Goal: Entertainment & Leisure: Consume media (video, audio)

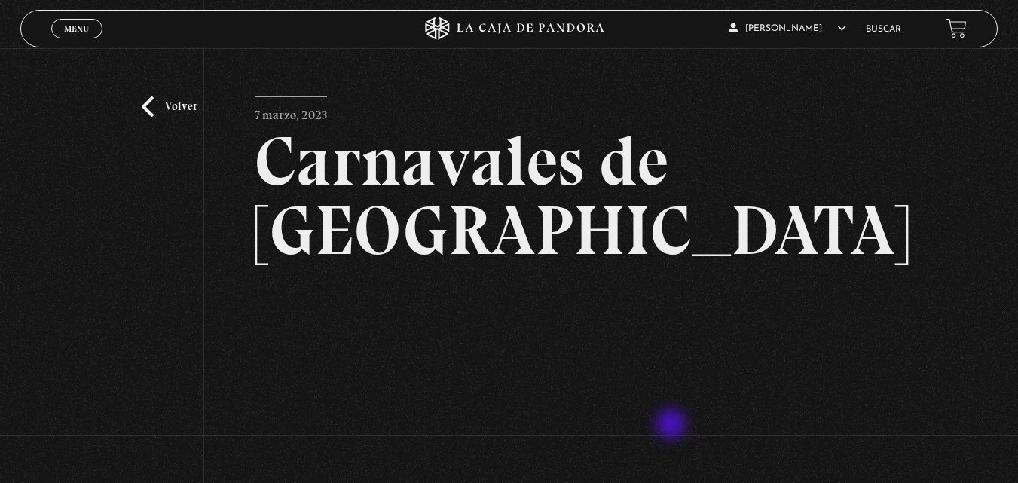
scroll to position [151, 0]
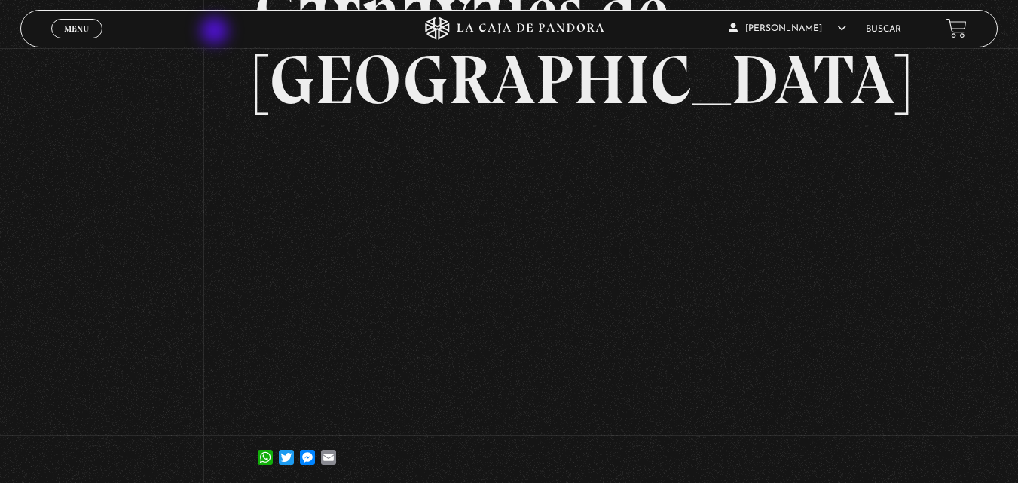
drag, startPoint x: 236, startPoint y: 5, endPoint x: 335, endPoint y: -64, distance: 120.7
click at [335, 0] on html "ingresar al sitio Ver Video Más Información Solicitar Por favor coloque su disp…" at bounding box center [509, 286] width 1018 height 874
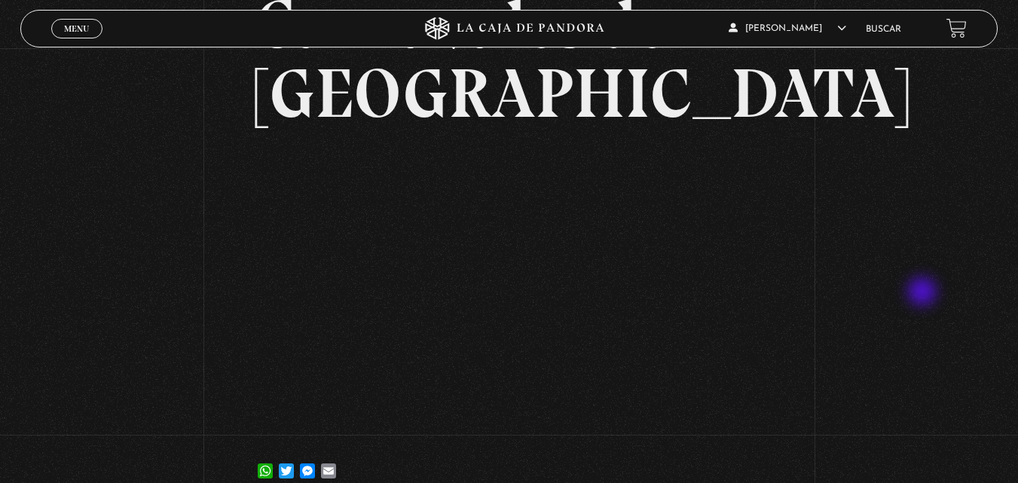
scroll to position [0, 0]
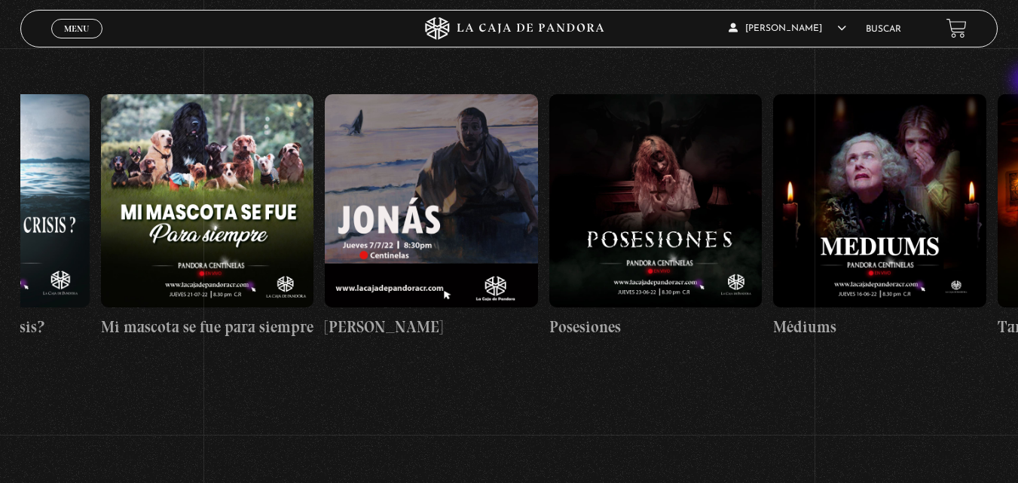
scroll to position [0, 13367]
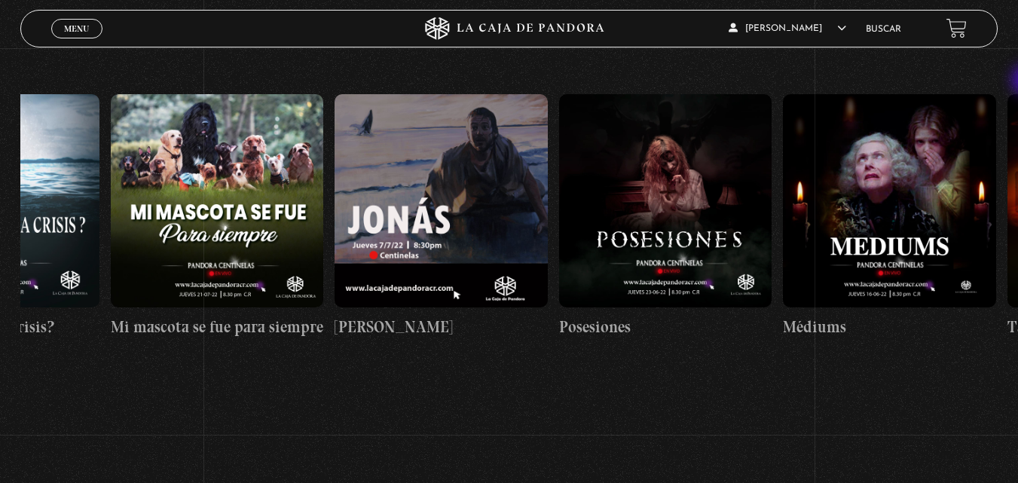
click at [528, 240] on figure at bounding box center [441, 200] width 213 height 213
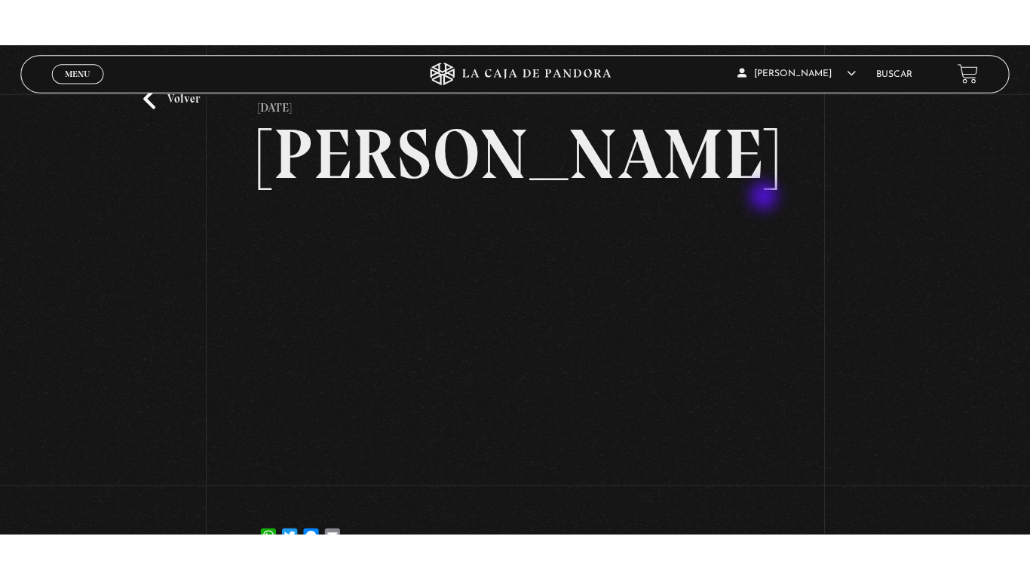
scroll to position [75, 0]
